Goal: Task Accomplishment & Management: Complete application form

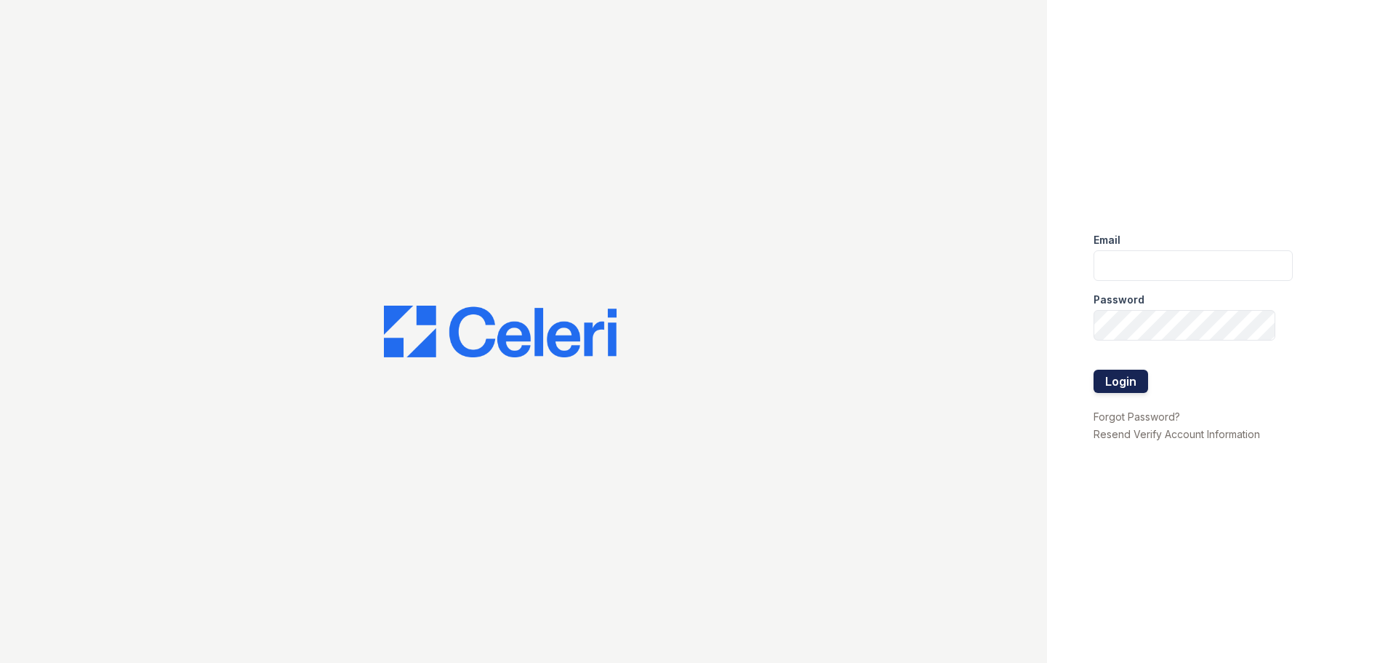
type input "[EMAIL_ADDRESS][DOMAIN_NAME]"
click at [1130, 373] on button "Login" at bounding box center [1121, 380] width 55 height 23
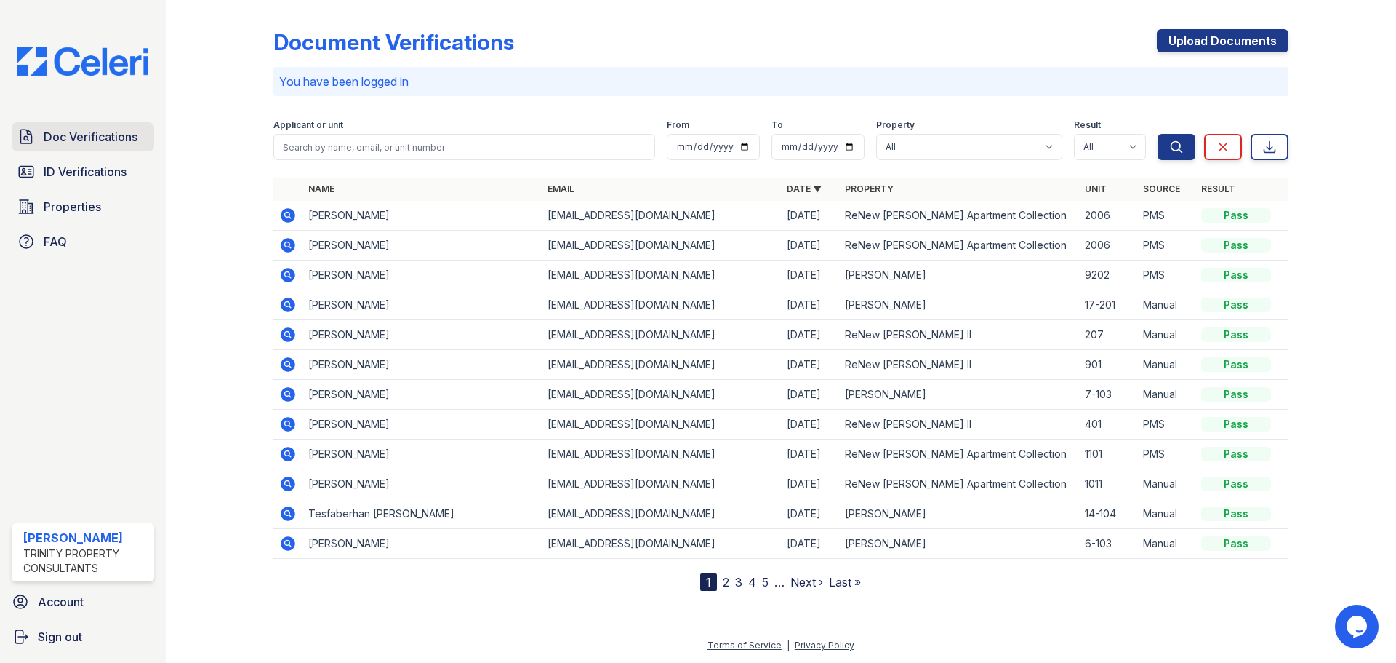
click at [97, 141] on span "Doc Verifications" at bounding box center [91, 136] width 94 height 17
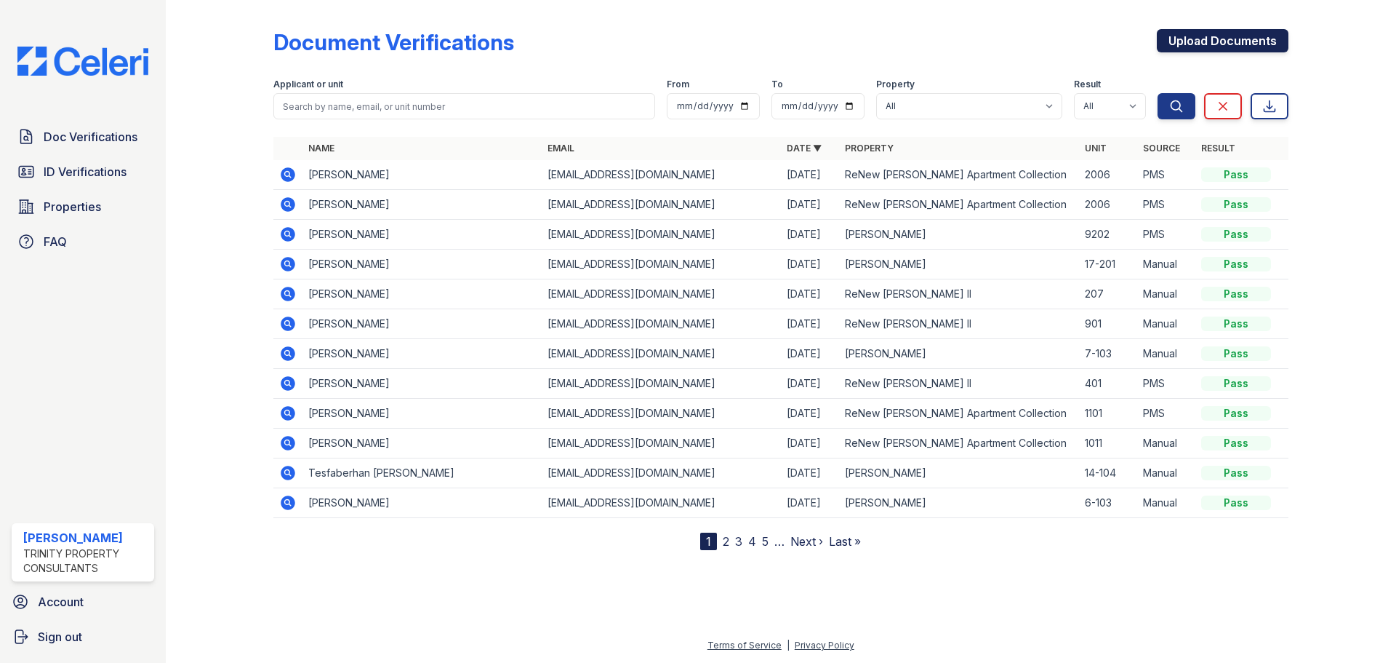
click at [1276, 44] on link "Upload Documents" at bounding box center [1223, 40] width 132 height 23
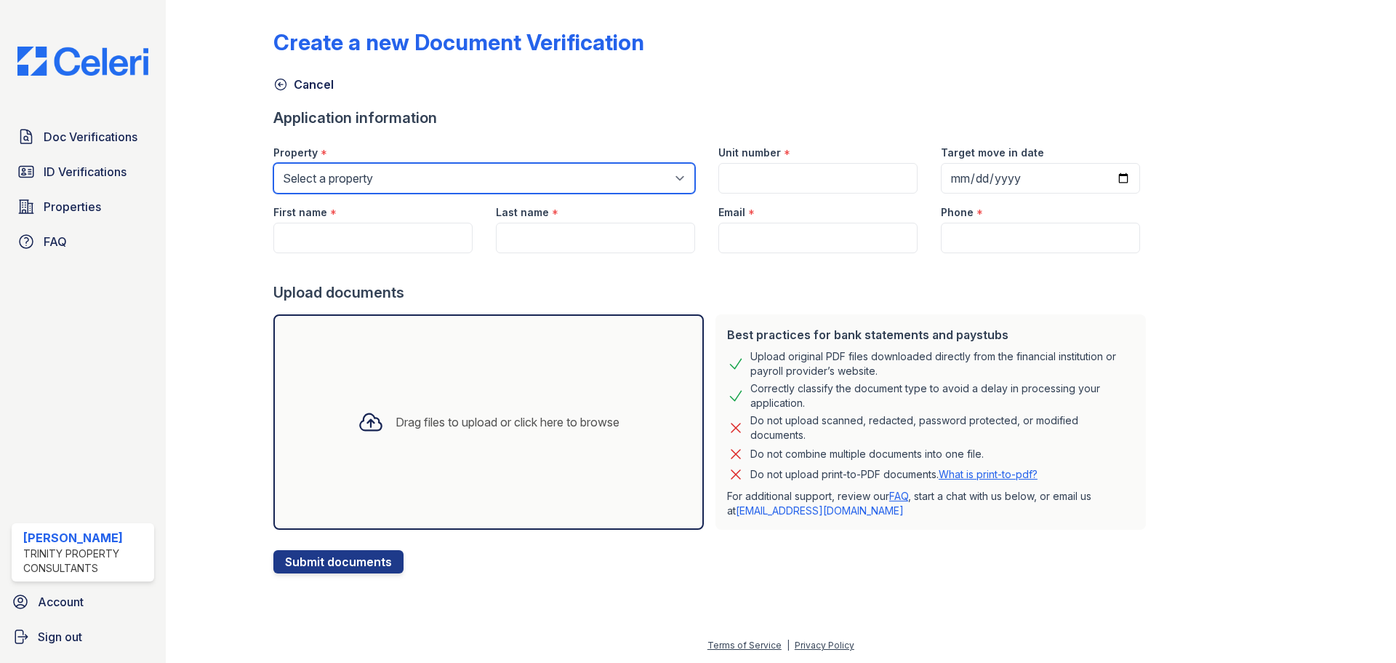
click at [419, 172] on select "Select a property ReNew Andrews Apartment Collection ReNew Andrews II ReNew Sin…" at bounding box center [484, 178] width 422 height 31
select select "71"
click at [273, 163] on select "Select a property ReNew Andrews Apartment Collection ReNew Andrews II ReNew Sin…" at bounding box center [484, 178] width 422 height 31
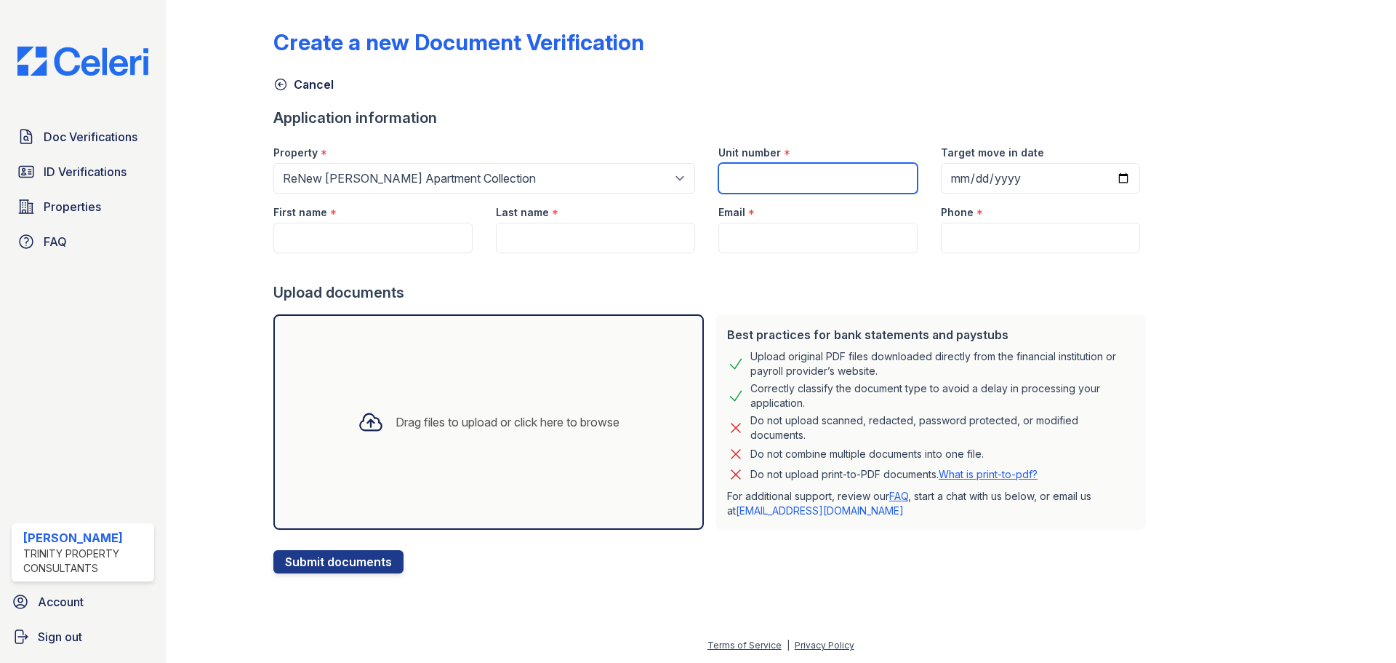
click at [838, 183] on input "Unit number" at bounding box center [818, 178] width 199 height 31
type input "2209`"
click at [941, 174] on input "Target move in date" at bounding box center [1040, 178] width 199 height 31
type input "[DATE]"
click at [427, 234] on input "First name" at bounding box center [372, 238] width 199 height 31
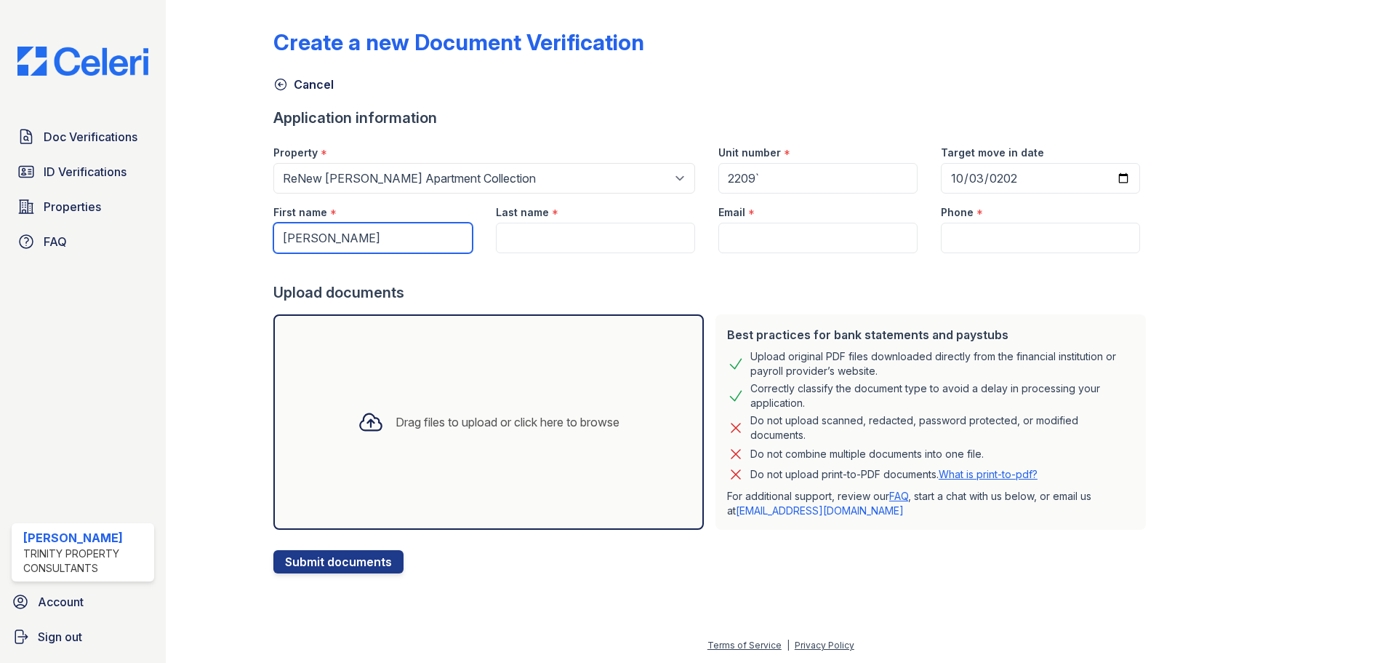
type input "Andrea"
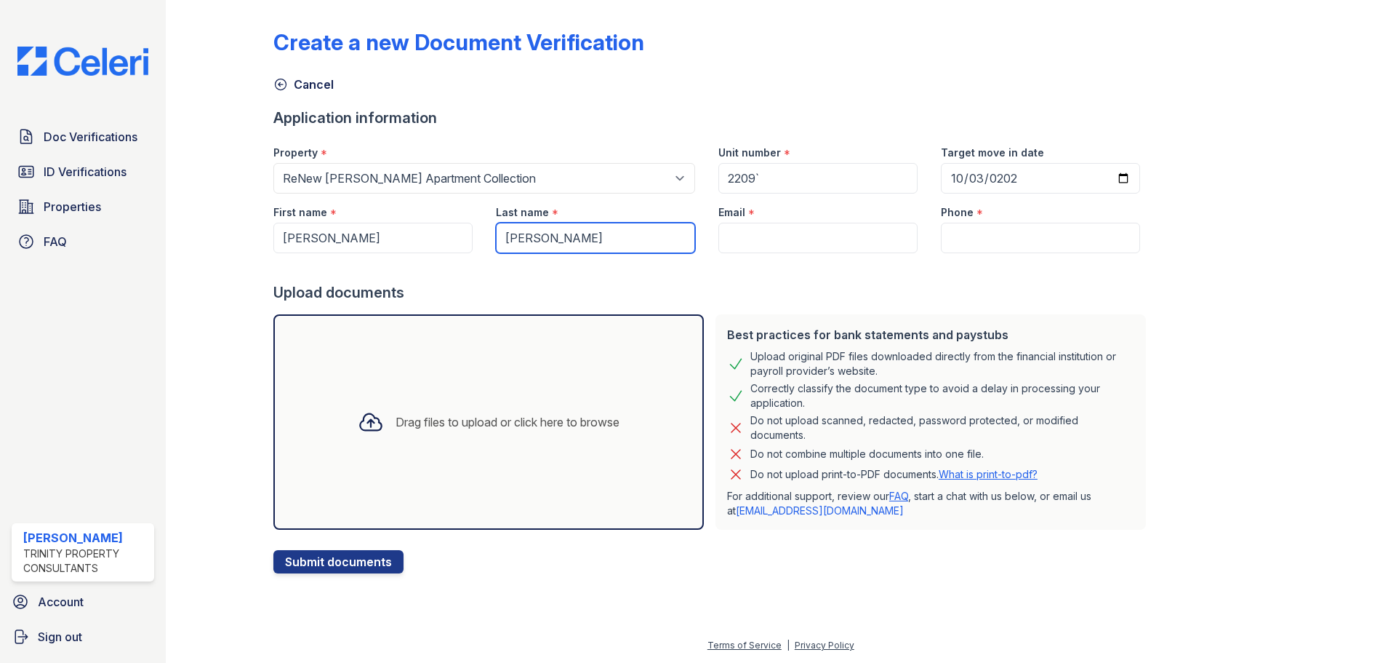
type input "Garcia"
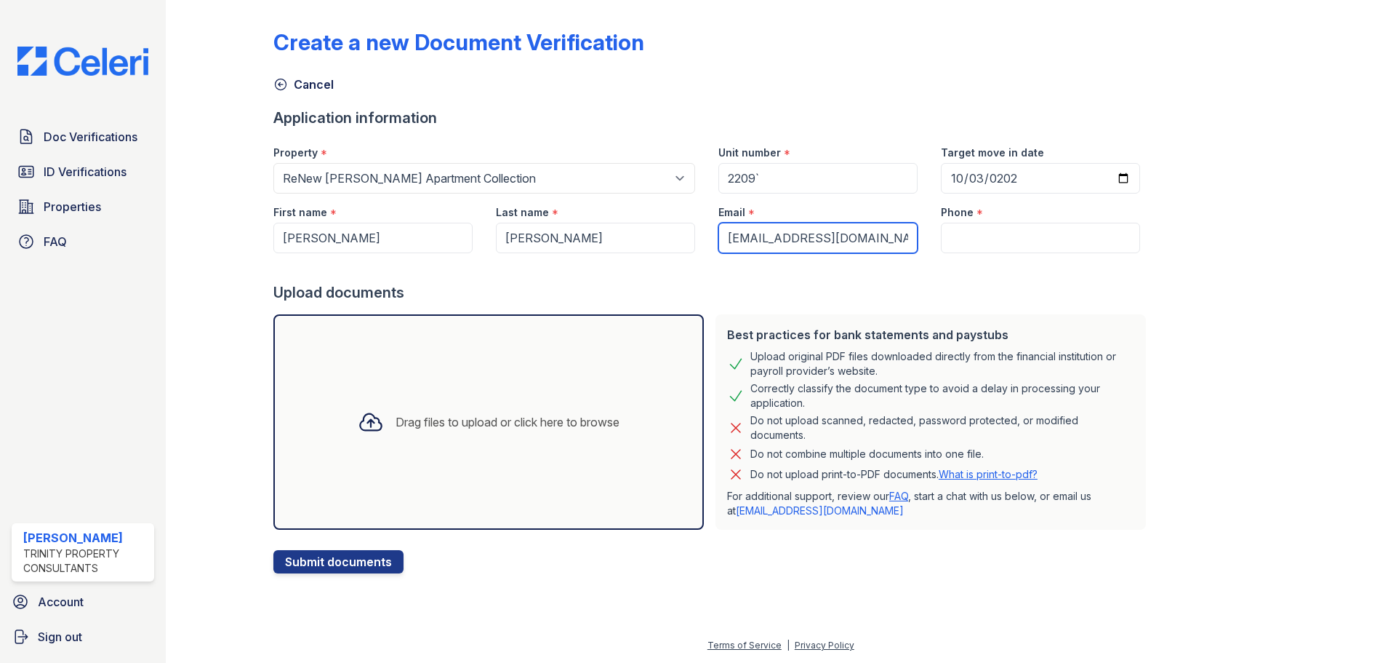
type input "[EMAIL_ADDRESS][DOMAIN_NAME]"
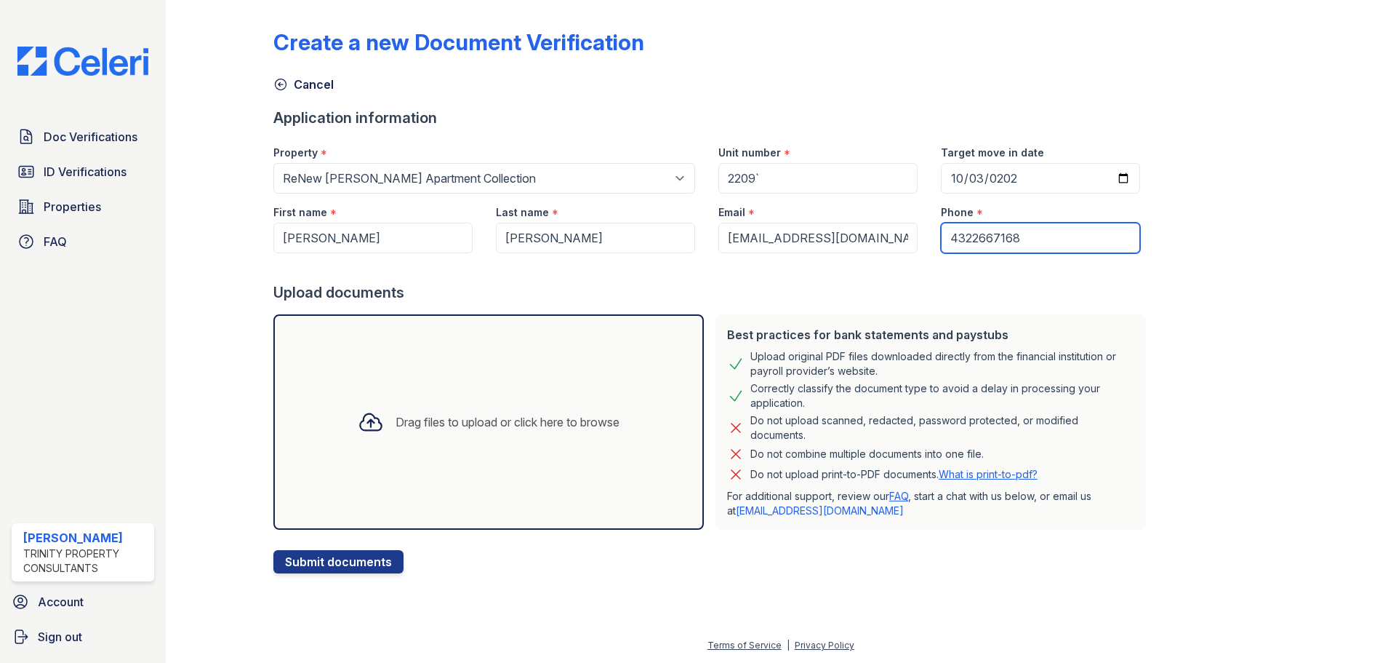
type input "4322667168"
click at [383, 454] on div "Drag files to upload or click here to browse" at bounding box center [488, 421] width 431 height 215
drag, startPoint x: 503, startPoint y: 373, endPoint x: 444, endPoint y: 481, distance: 122.7
click at [444, 481] on div "Drag files to upload or click here to browse" at bounding box center [488, 421] width 431 height 215
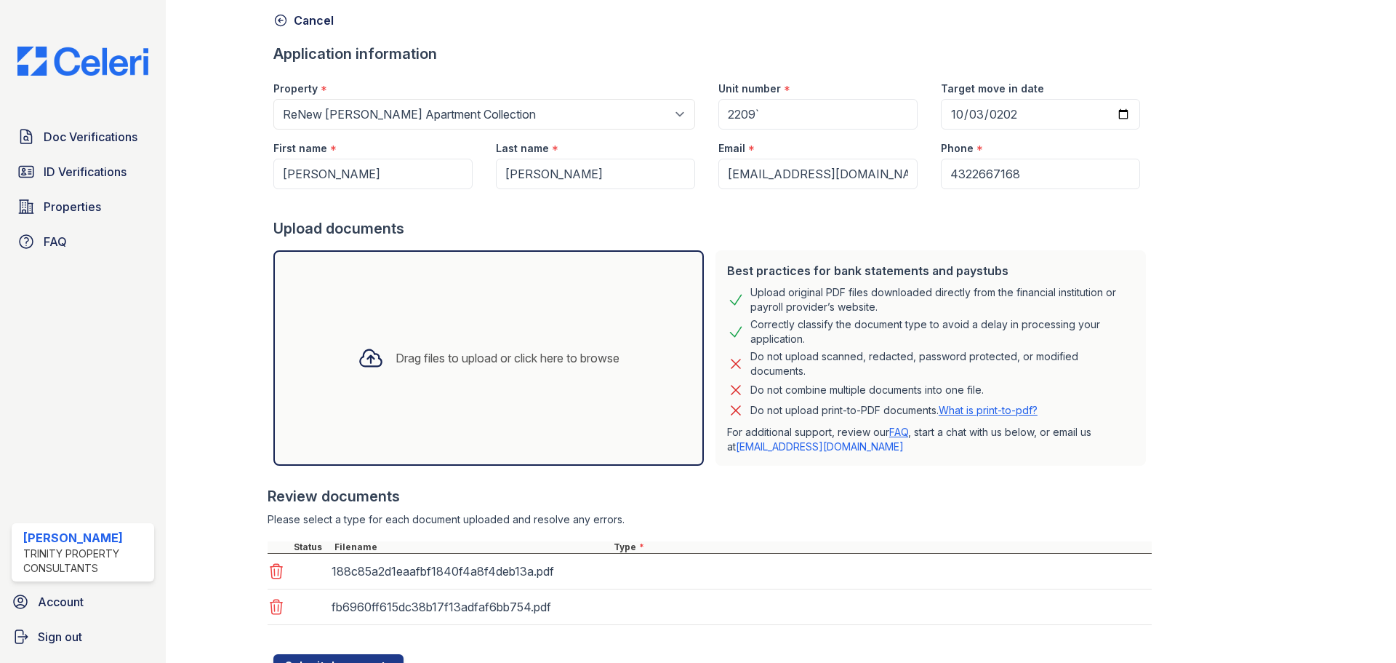
scroll to position [128, 0]
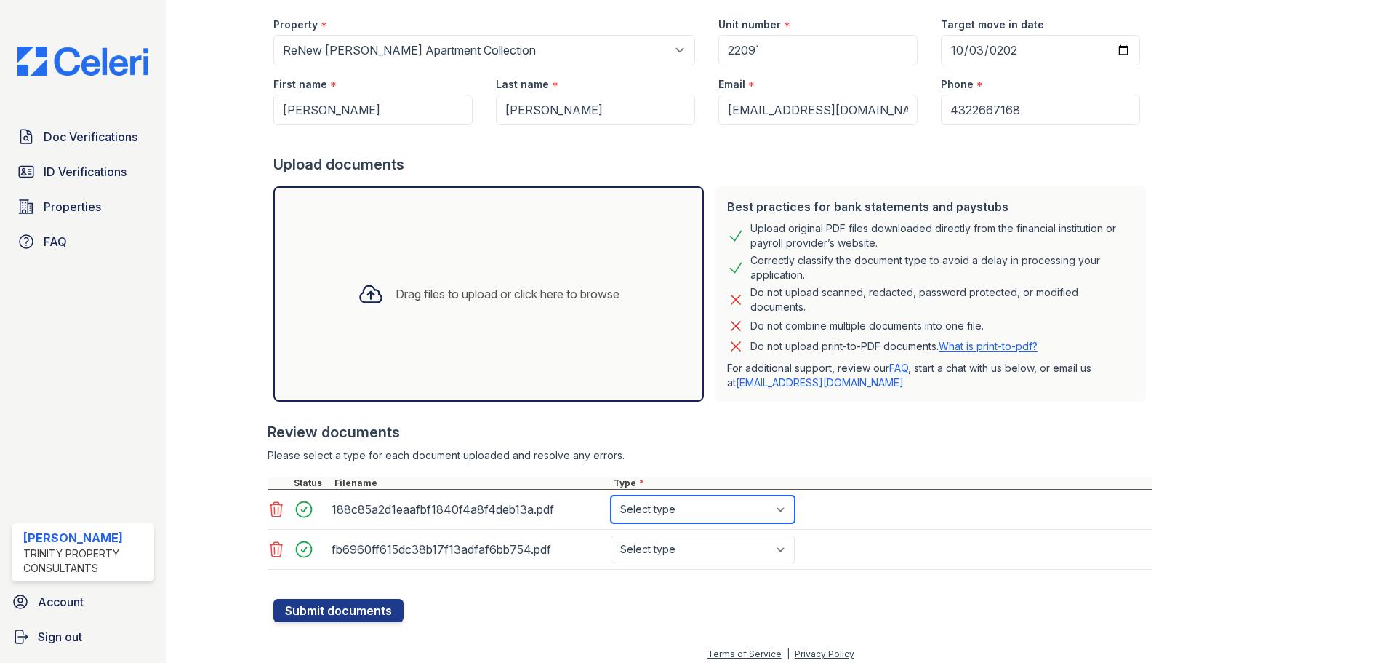
click at [671, 513] on select "Select type Paystub Bank Statement Offer Letter Tax Documents Benefit Award Let…" at bounding box center [703, 509] width 184 height 28
select select "paystub"
click at [611, 495] on select "Select type Paystub Bank Statement Offer Letter Tax Documents Benefit Award Let…" at bounding box center [703, 509] width 184 height 28
drag, startPoint x: 674, startPoint y: 549, endPoint x: 674, endPoint y: 538, distance: 10.9
click at [674, 549] on select "Select type Paystub Bank Statement Offer Letter Tax Documents Benefit Award Let…" at bounding box center [703, 549] width 184 height 28
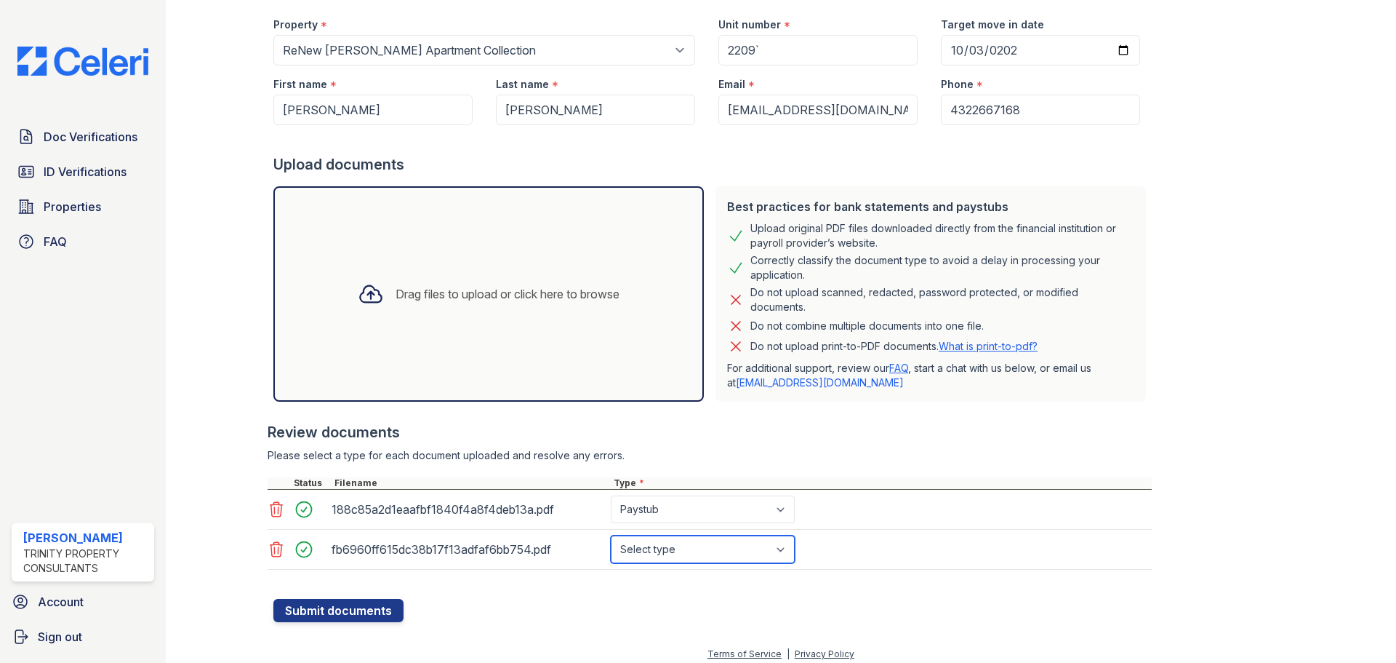
select select "paystub"
click at [611, 535] on select "Select type Paystub Bank Statement Offer Letter Tax Documents Benefit Award Let…" at bounding box center [703, 549] width 184 height 28
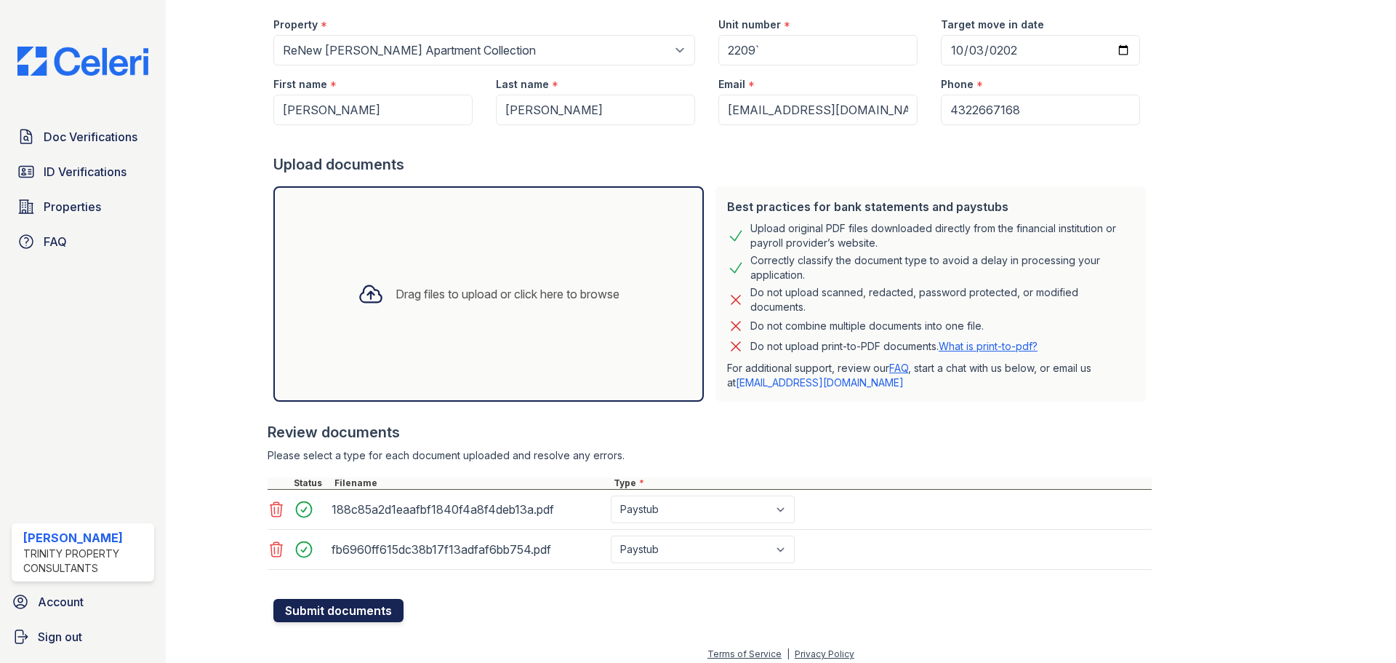
click at [345, 612] on button "Submit documents" at bounding box center [338, 610] width 130 height 23
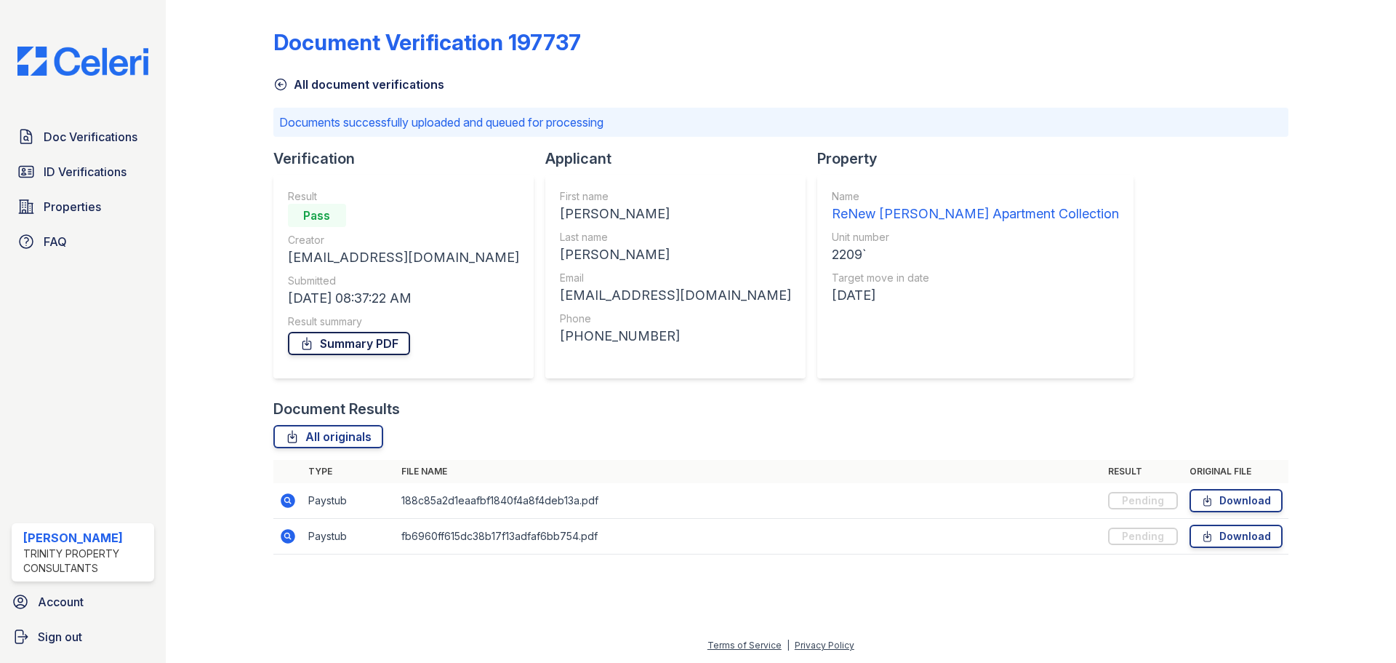
click at [390, 340] on link "Summary PDF" at bounding box center [349, 343] width 122 height 23
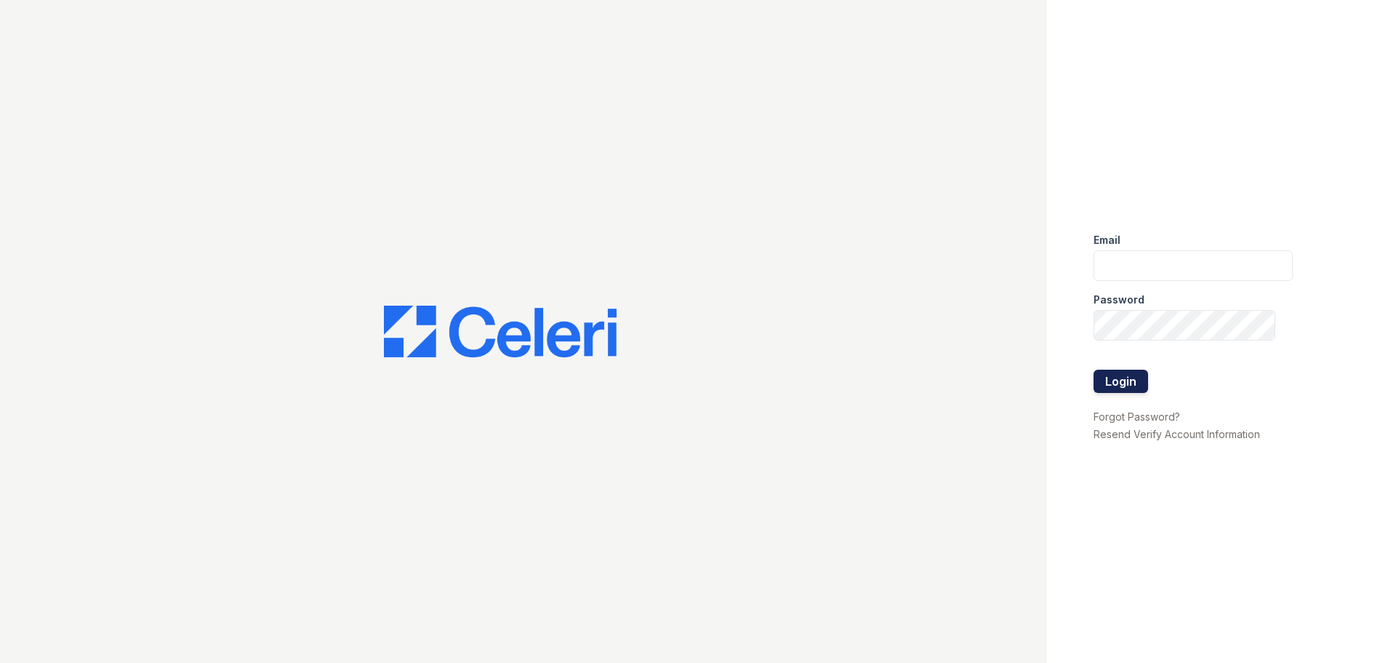
type input "[EMAIL_ADDRESS][DOMAIN_NAME]"
click at [1137, 381] on button "Login" at bounding box center [1121, 380] width 55 height 23
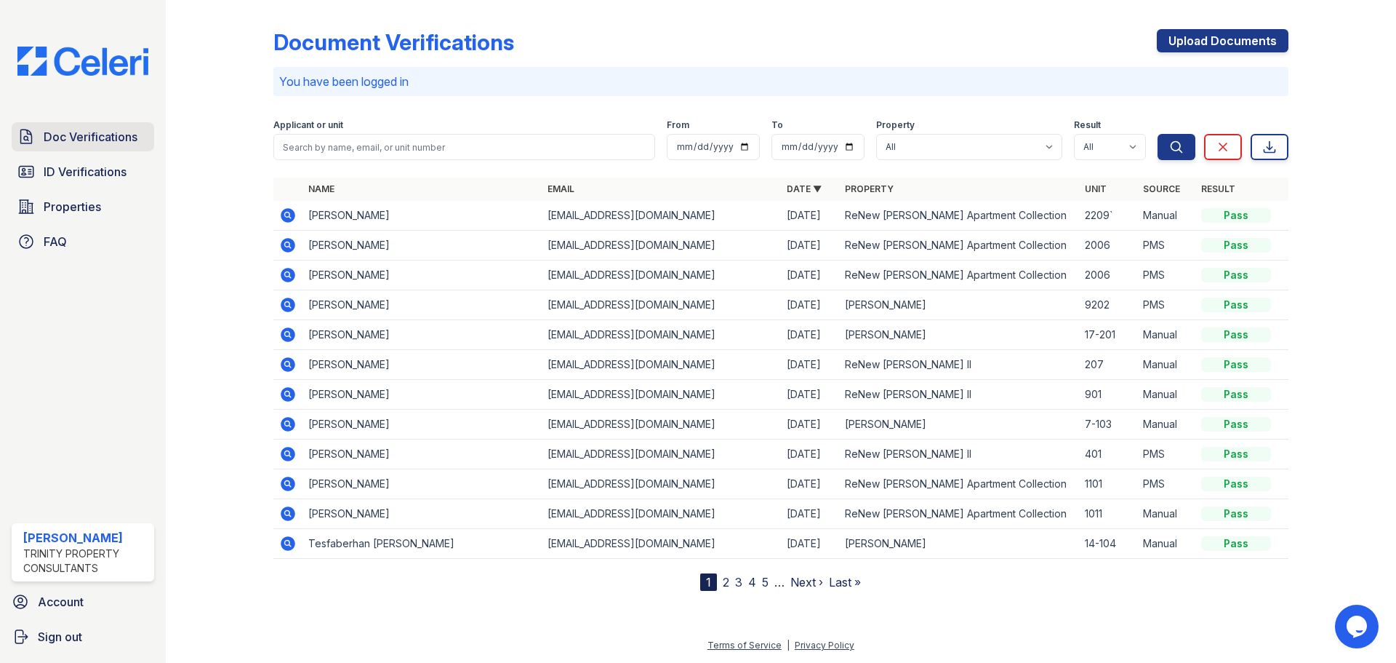
click at [74, 137] on span "Doc Verifications" at bounding box center [91, 136] width 94 height 17
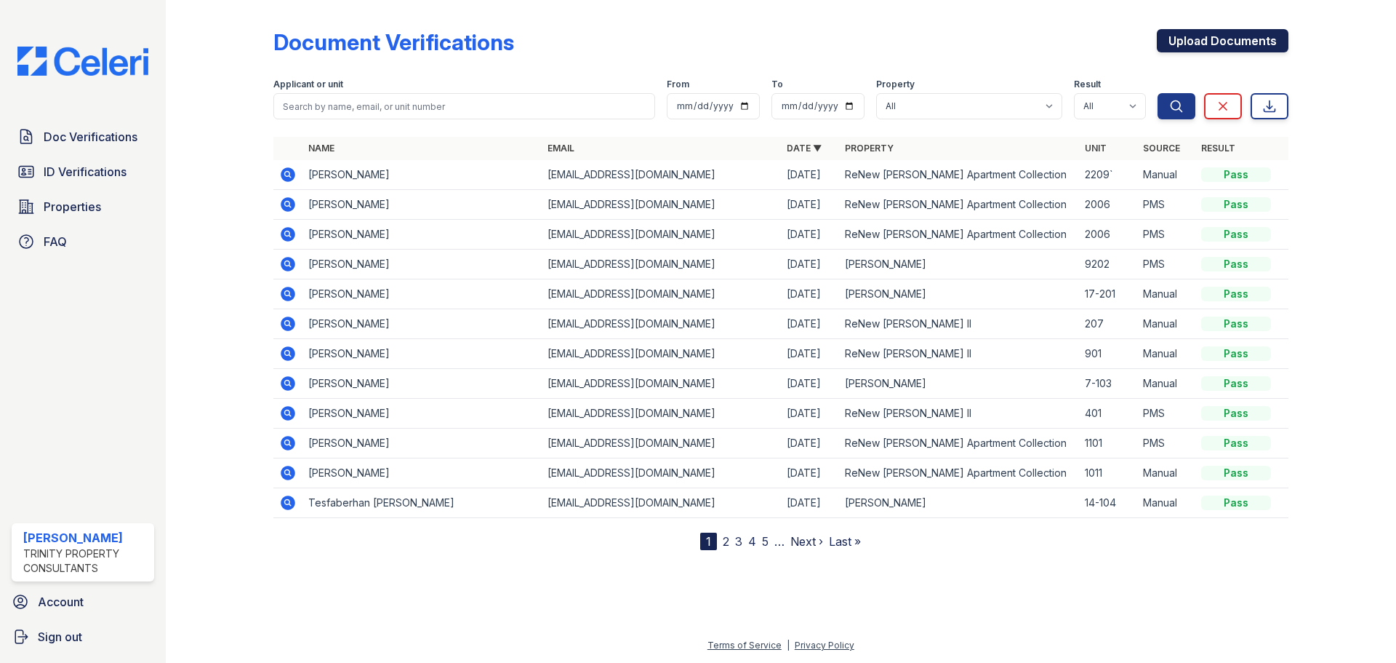
click at [1191, 47] on link "Upload Documents" at bounding box center [1223, 40] width 132 height 23
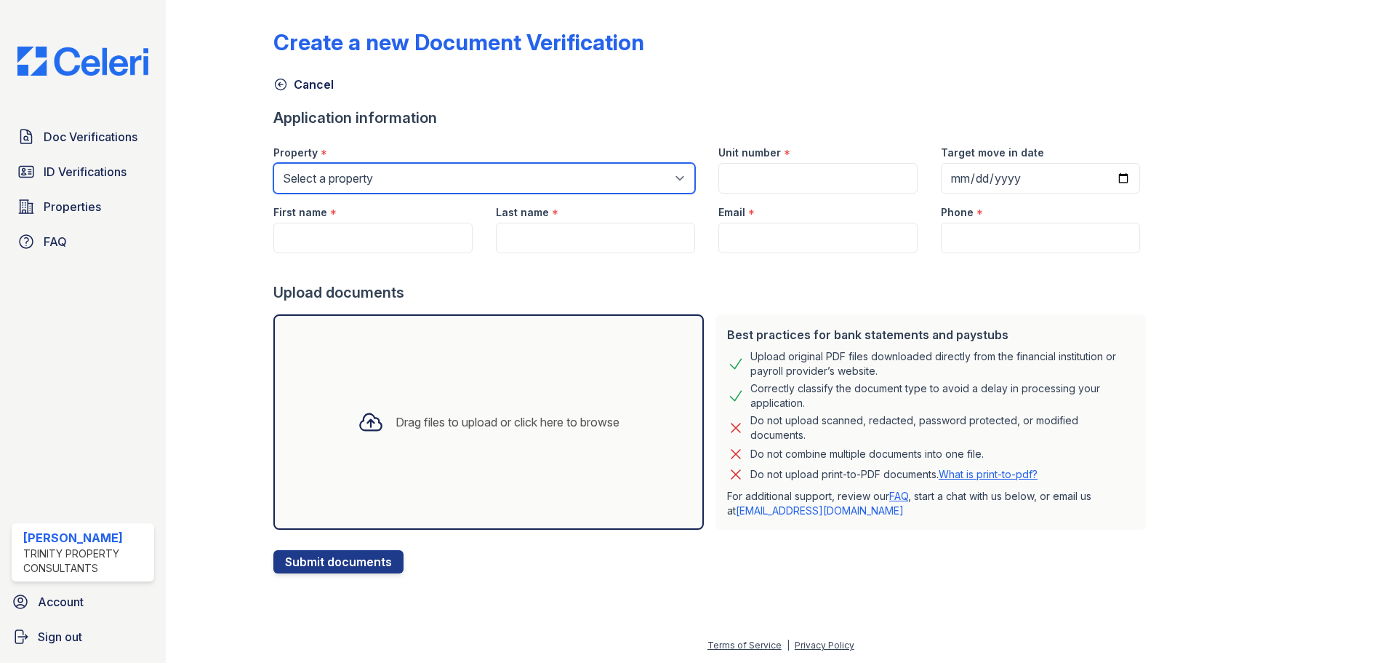
click at [440, 177] on select "Select a property ReNew [PERSON_NAME] Apartment Collection ReNew [PERSON_NAME] …" at bounding box center [484, 178] width 422 height 31
select select "71"
click at [273, 163] on select "Select a property ReNew [PERSON_NAME] Apartment Collection ReNew [PERSON_NAME] …" at bounding box center [484, 178] width 422 height 31
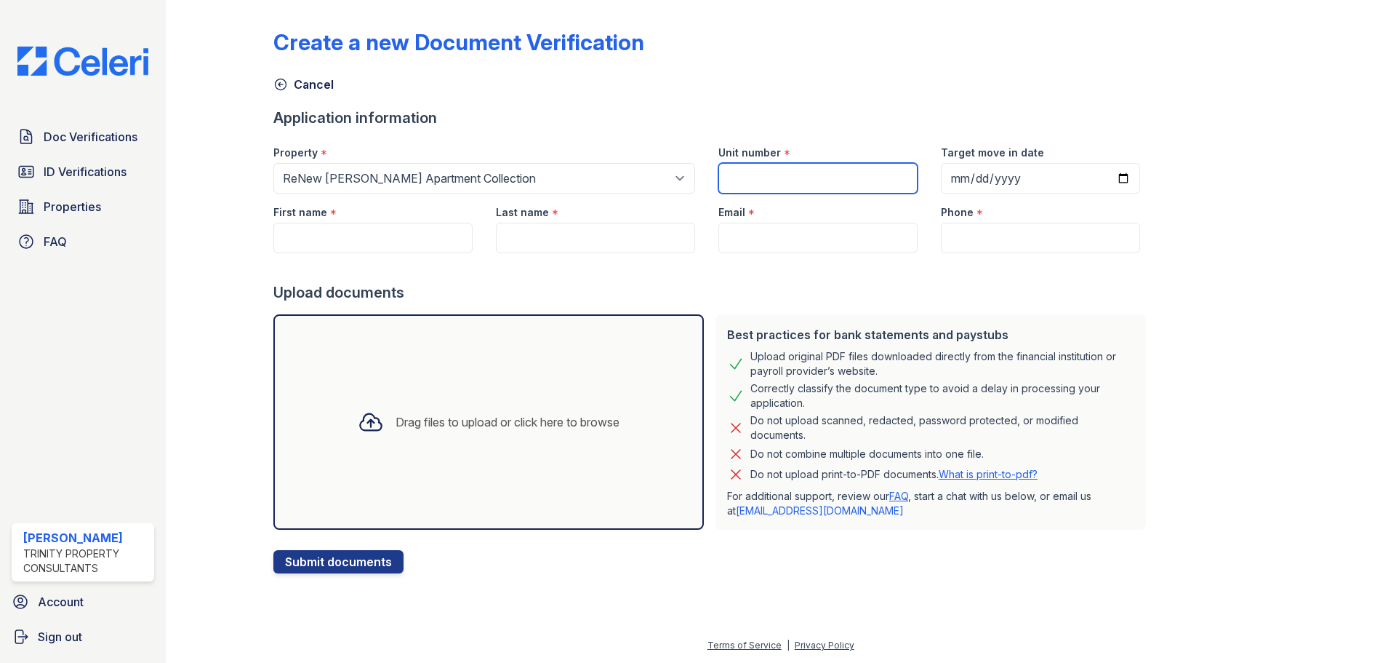
click at [753, 172] on input "Unit number" at bounding box center [818, 178] width 199 height 31
type input "2209"
type input "[DATE]"
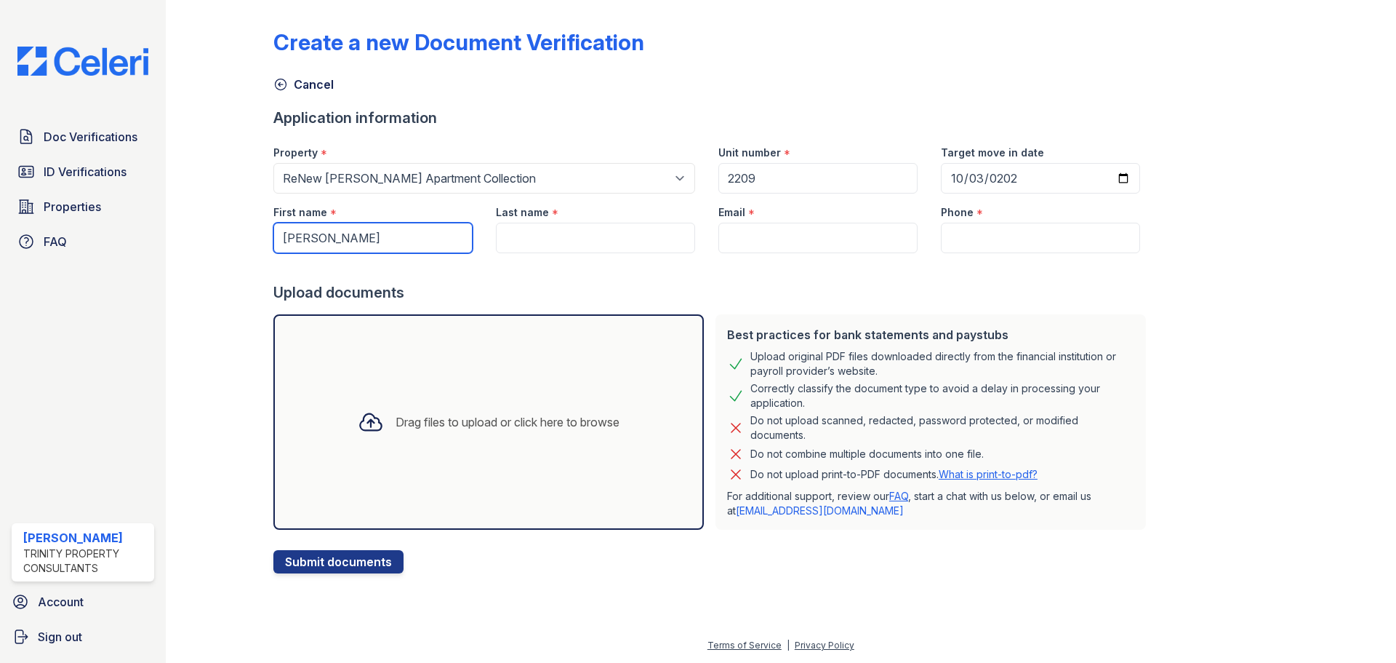
type input "[PERSON_NAME]"
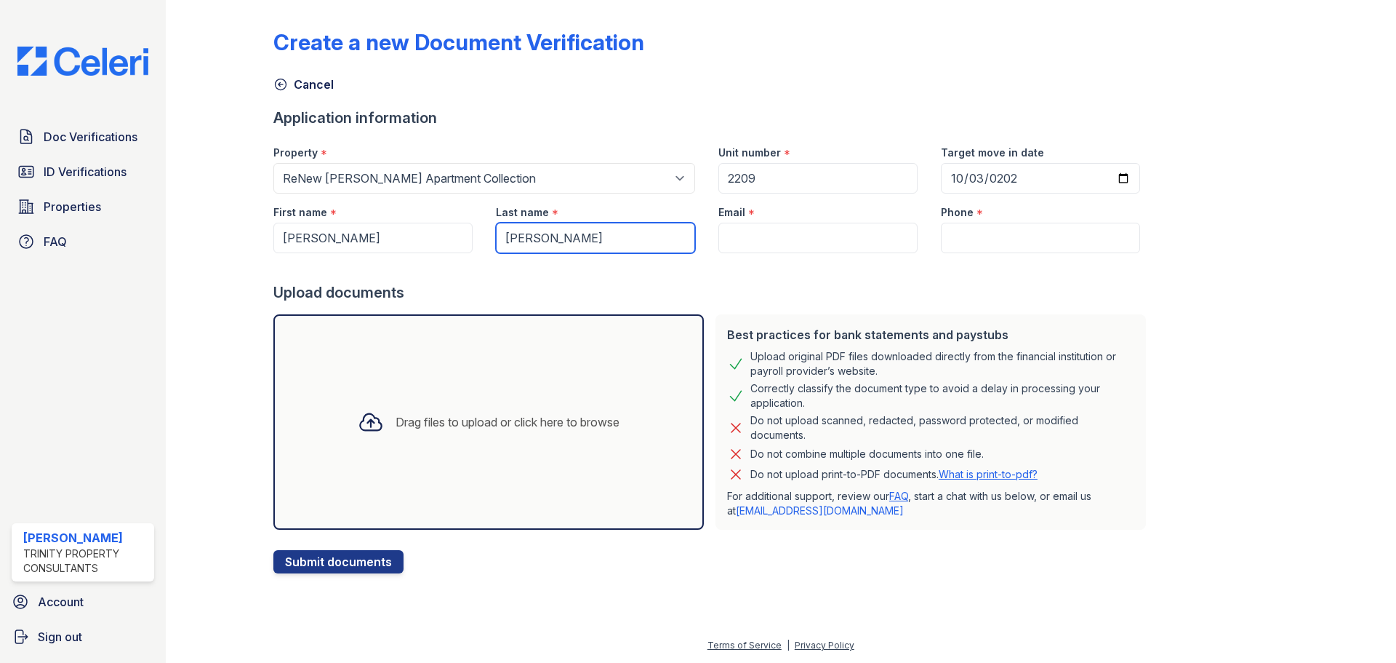
type input "[PERSON_NAME]"
click at [819, 235] on input "Email" at bounding box center [818, 238] width 199 height 31
paste input "[EMAIL_ADDRESS][DOMAIN_NAME]"
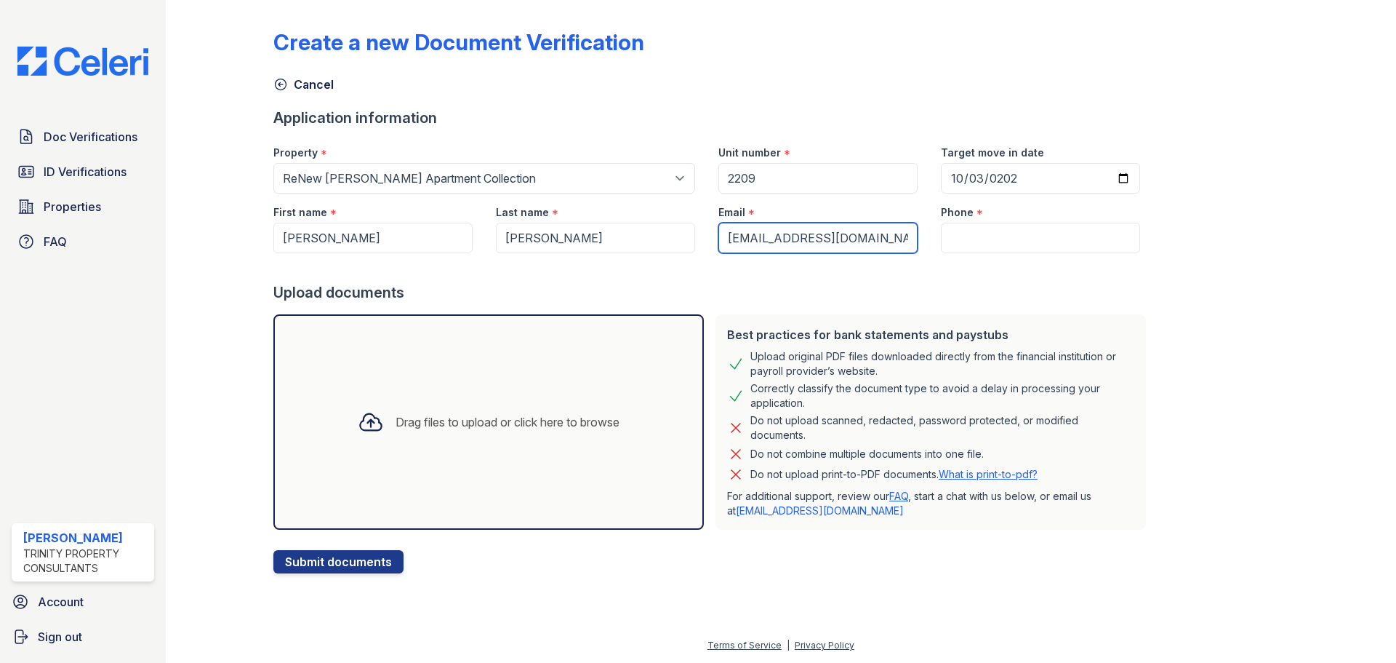
type input "[EMAIL_ADDRESS][DOMAIN_NAME]"
click at [962, 236] on input "Phone" at bounding box center [1040, 238] width 199 height 31
paste input "[PHONE_NUMBER]"
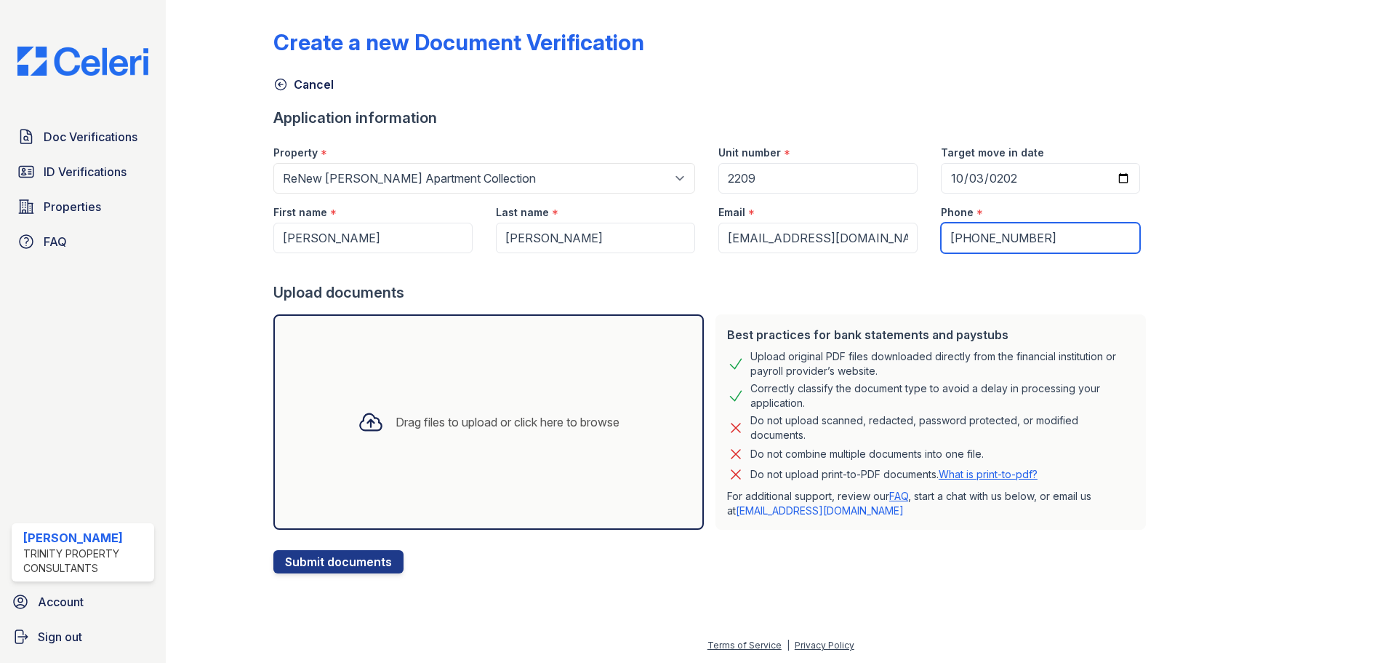
type input "[PHONE_NUMBER]"
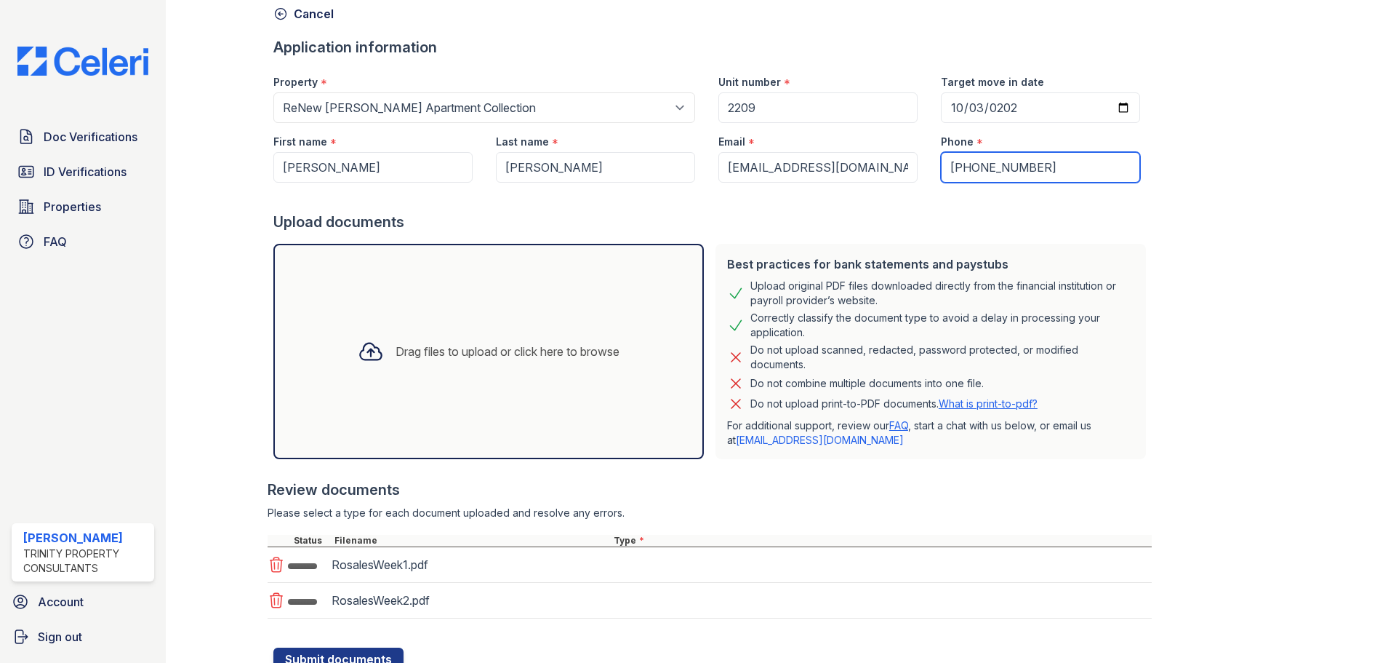
scroll to position [128, 0]
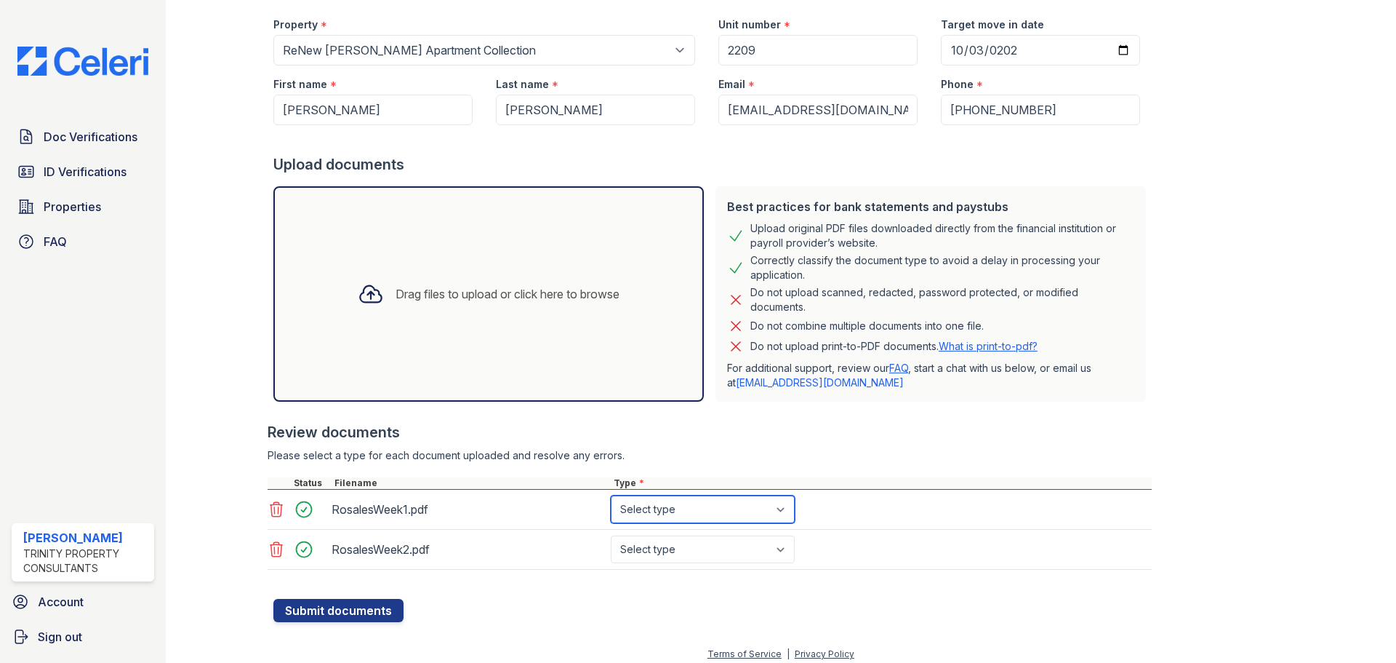
click at [721, 505] on select "Select type Paystub Bank Statement Offer Letter Tax Documents Benefit Award Let…" at bounding box center [703, 509] width 184 height 28
select select "paystub"
click at [611, 495] on select "Select type Paystub Bank Statement Offer Letter Tax Documents Benefit Award Let…" at bounding box center [703, 509] width 184 height 28
click at [687, 554] on select "Select type Paystub Bank Statement Offer Letter Tax Documents Benefit Award Let…" at bounding box center [703, 549] width 184 height 28
select select "paystub"
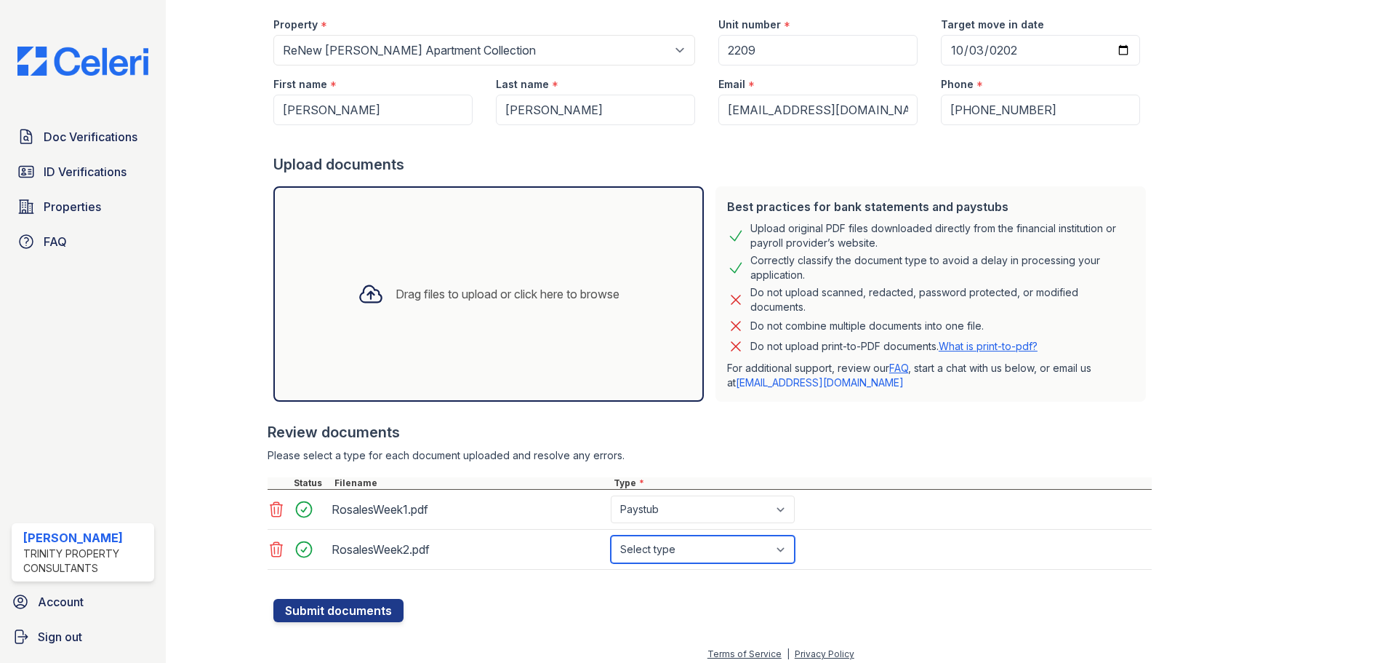
click at [611, 535] on select "Select type Paystub Bank Statement Offer Letter Tax Documents Benefit Award Let…" at bounding box center [703, 549] width 184 height 28
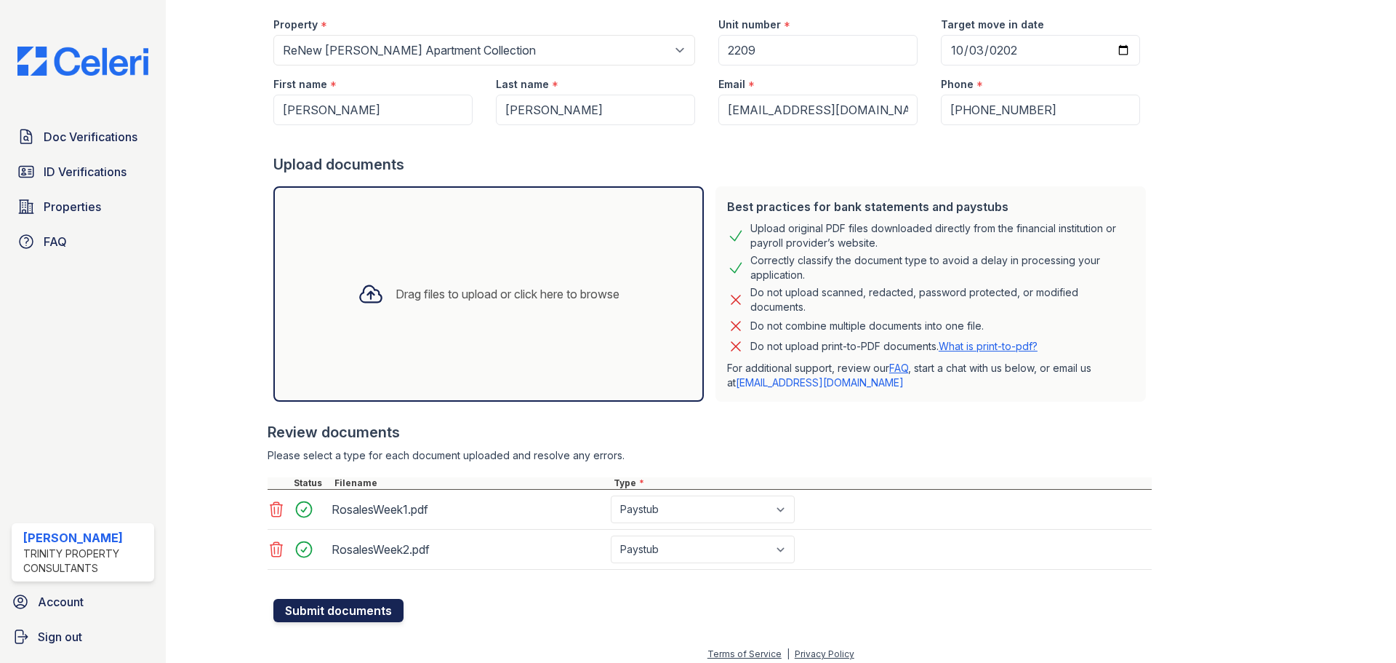
click at [372, 612] on button "Submit documents" at bounding box center [338, 610] width 130 height 23
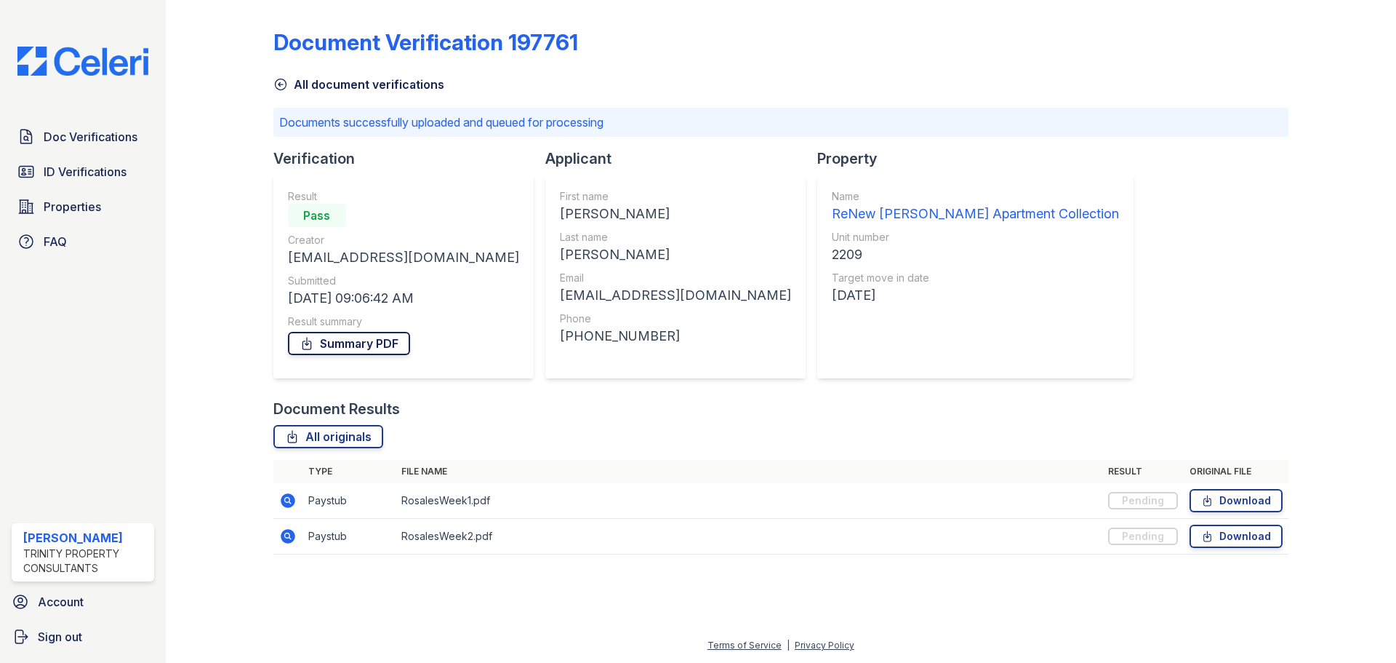
click at [354, 343] on link "Summary PDF" at bounding box center [349, 343] width 122 height 23
